Goal: Task Accomplishment & Management: Check status

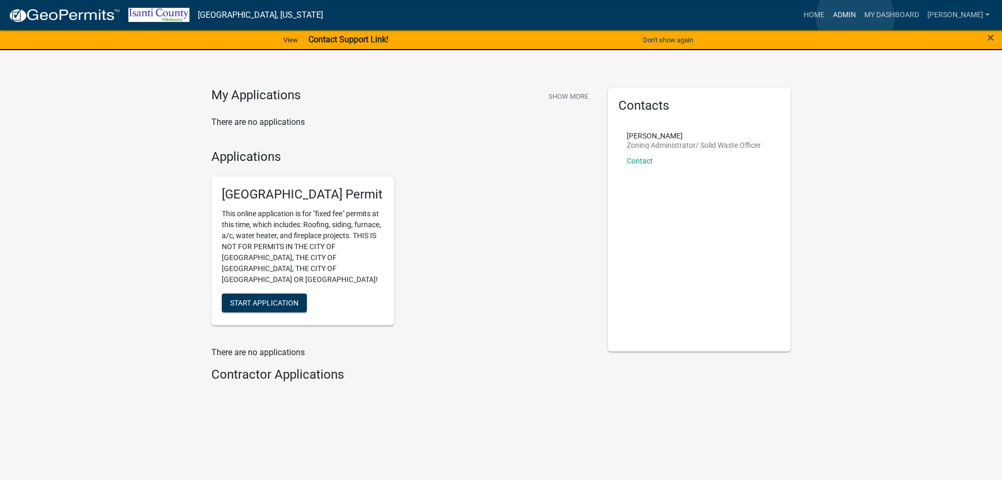
click at [856, 18] on link "Admin" at bounding box center [844, 15] width 31 height 20
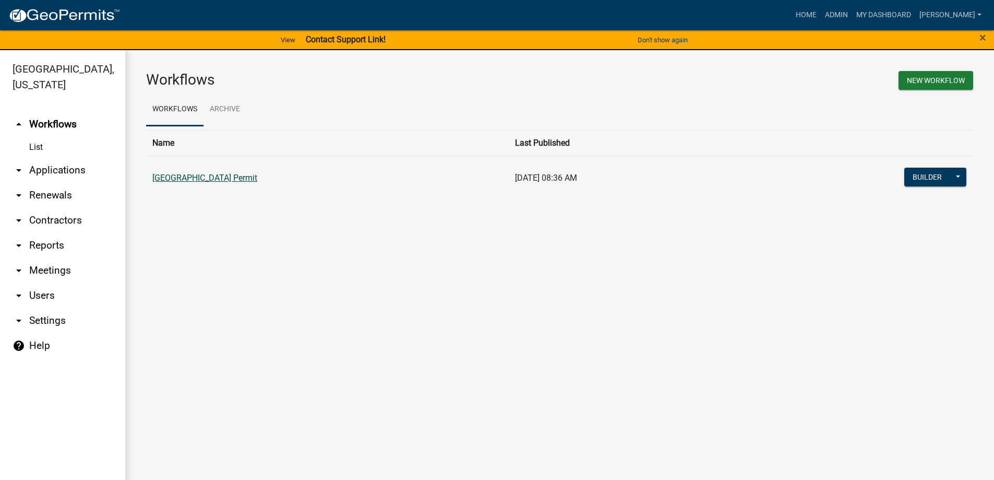
click at [256, 179] on link "[GEOGRAPHIC_DATA] Permit" at bounding box center [204, 178] width 105 height 10
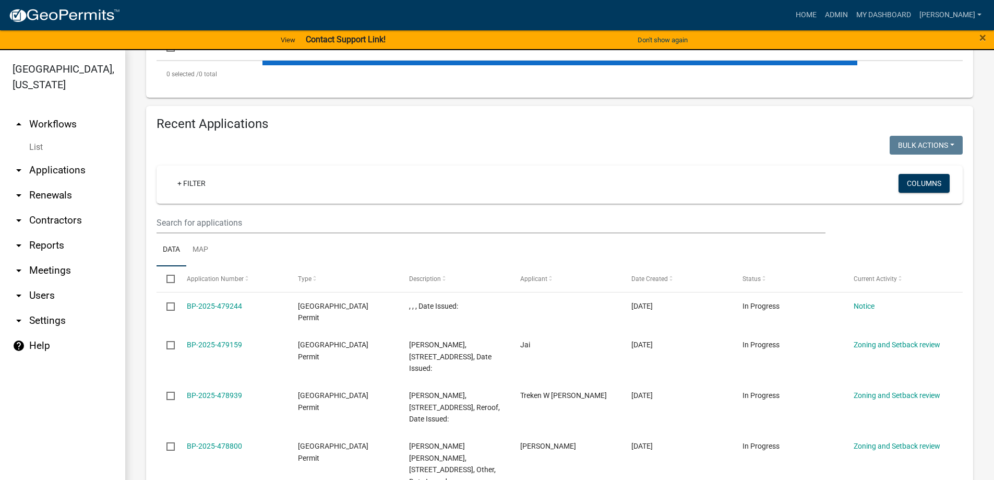
scroll to position [313, 0]
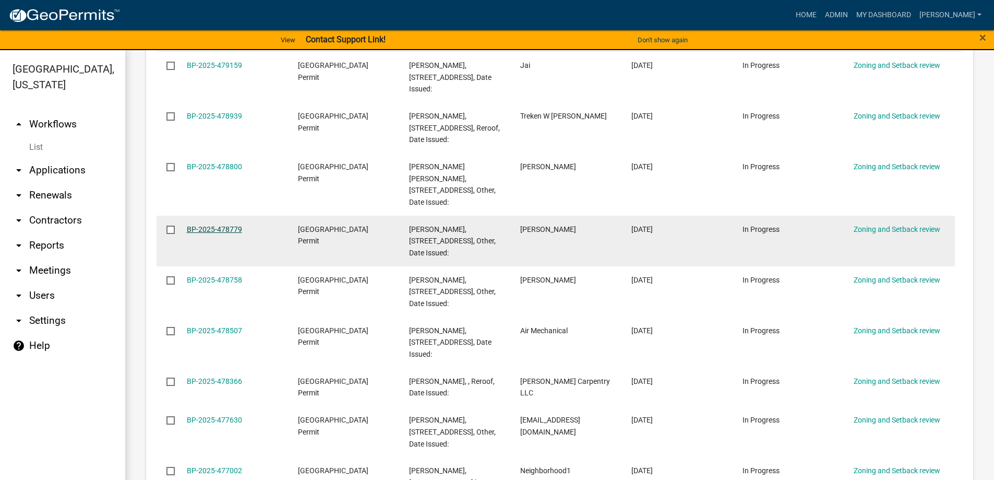
click at [187, 225] on link "BP-2025-478779" at bounding box center [214, 229] width 55 height 8
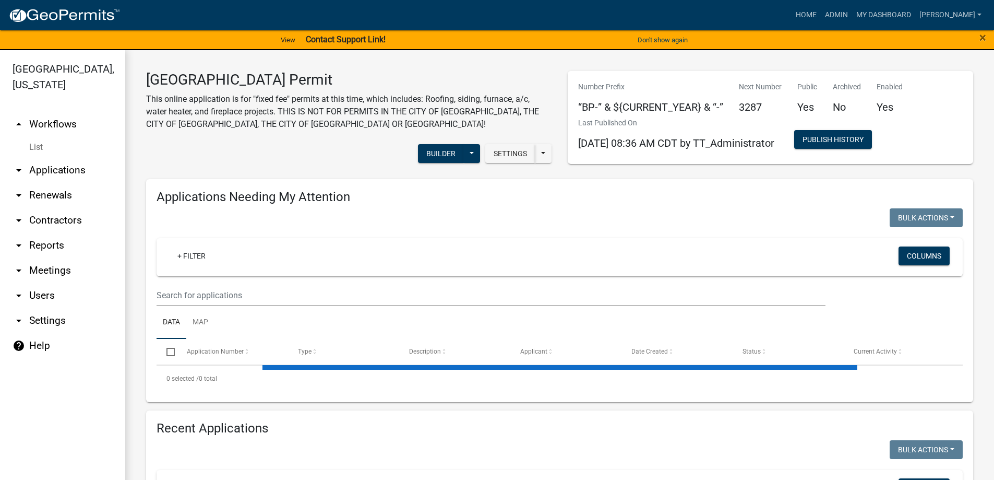
scroll to position [209, 0]
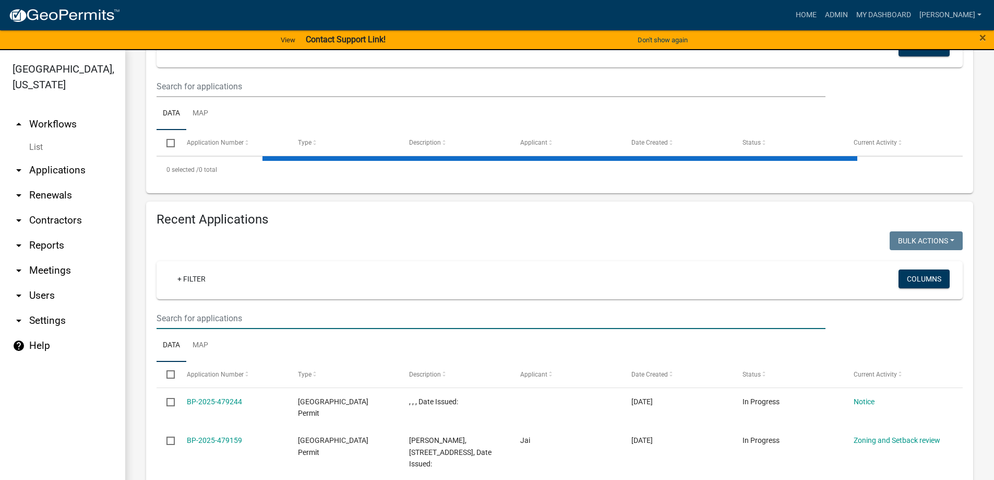
click at [184, 323] on input "text" at bounding box center [491, 317] width 669 height 21
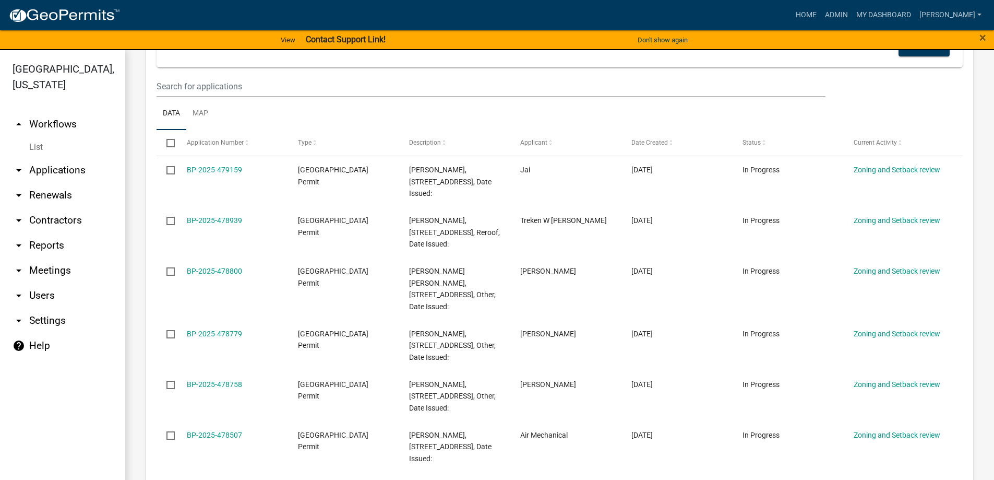
scroll to position [13, 0]
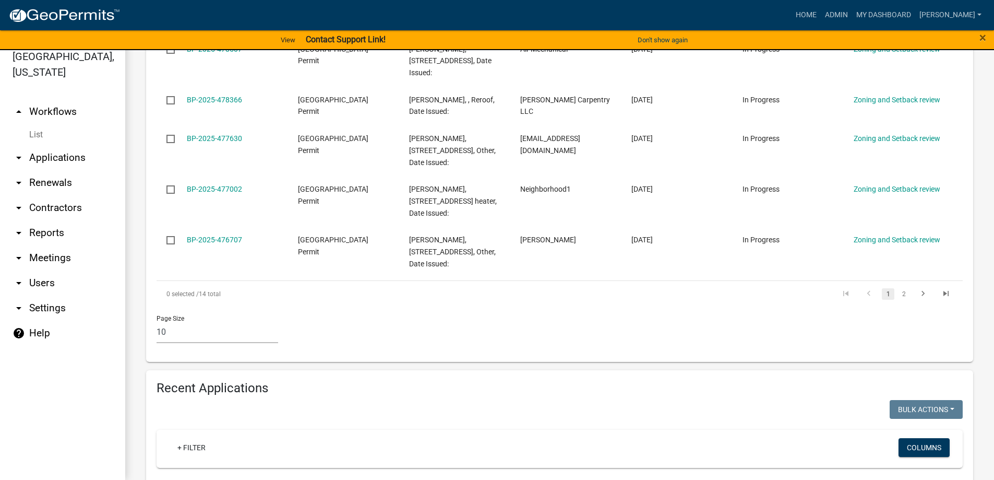
type input "33858"
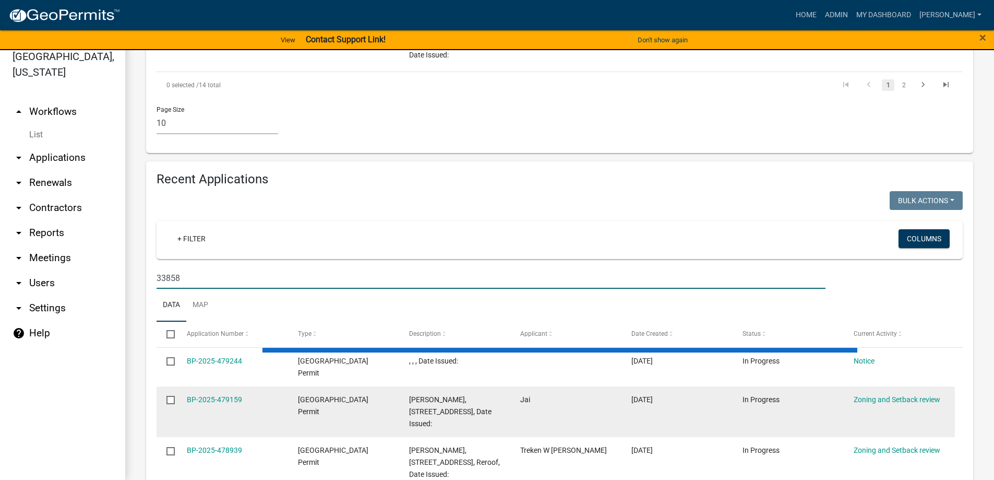
scroll to position [758, 0]
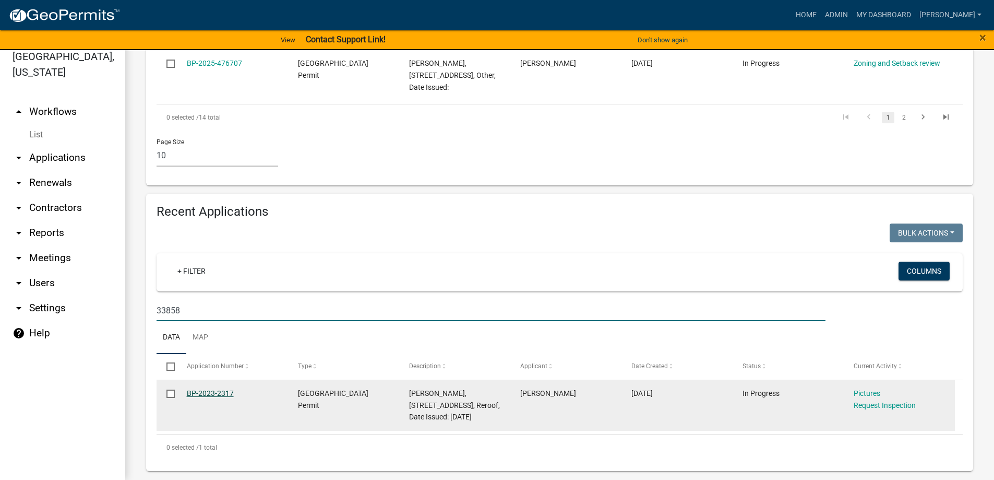
click at [219, 389] on link "BP-2023-2317" at bounding box center [210, 393] width 47 height 8
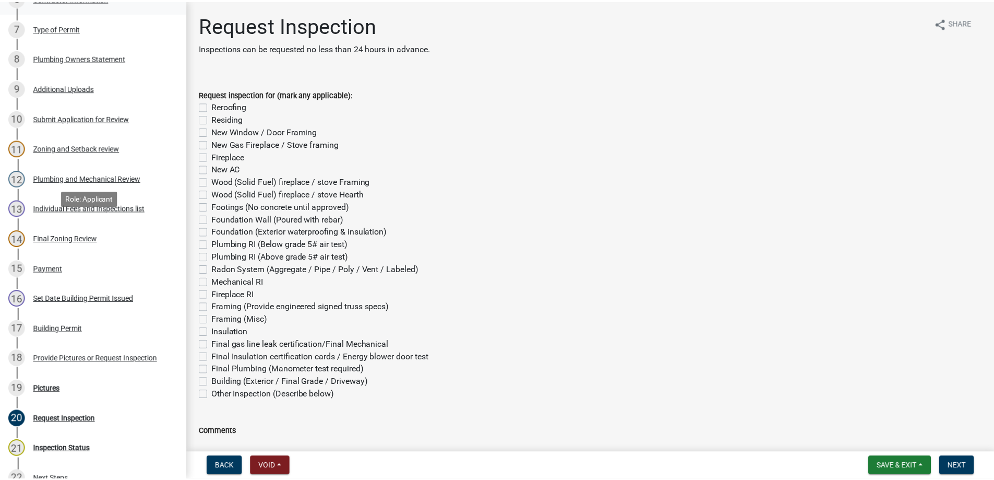
scroll to position [418, 0]
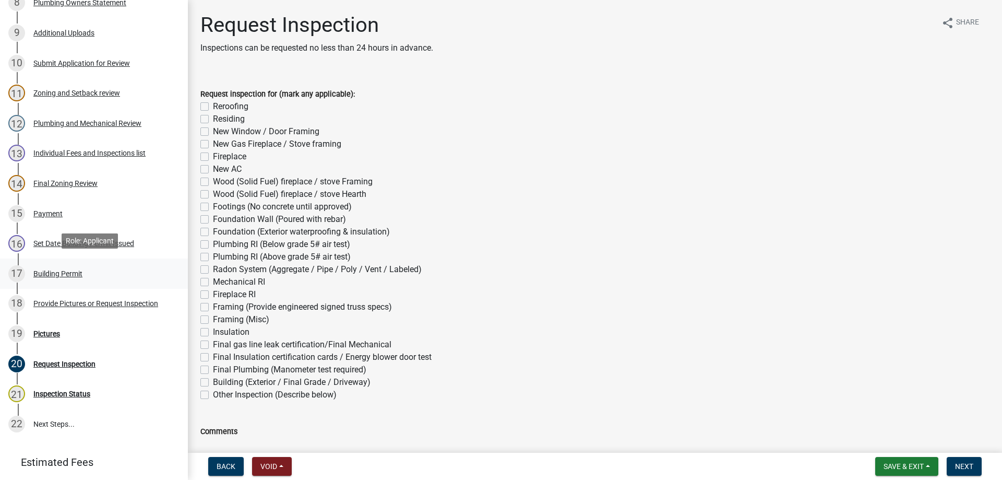
click at [64, 273] on div "Building Permit" at bounding box center [57, 273] width 49 height 7
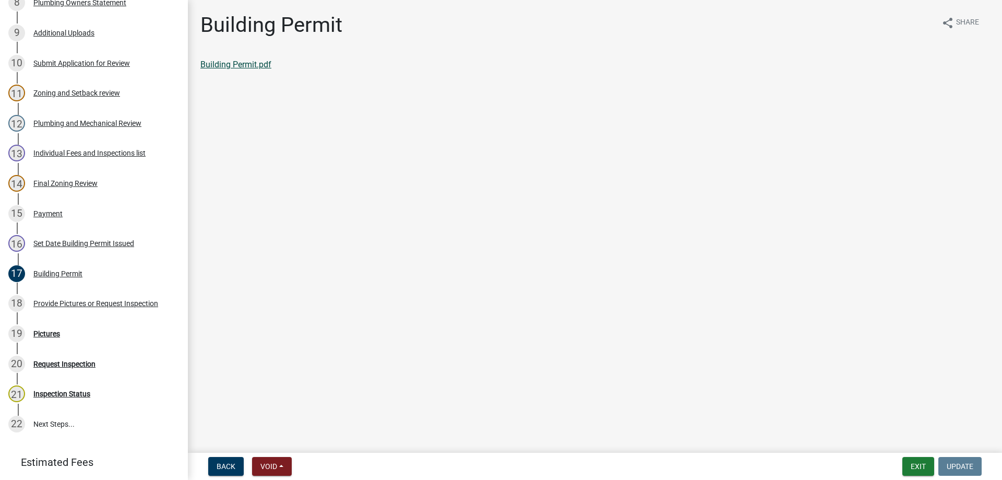
click at [241, 65] on link "Building Permit.pdf" at bounding box center [235, 65] width 71 height 10
